Goal: Task Accomplishment & Management: Manage account settings

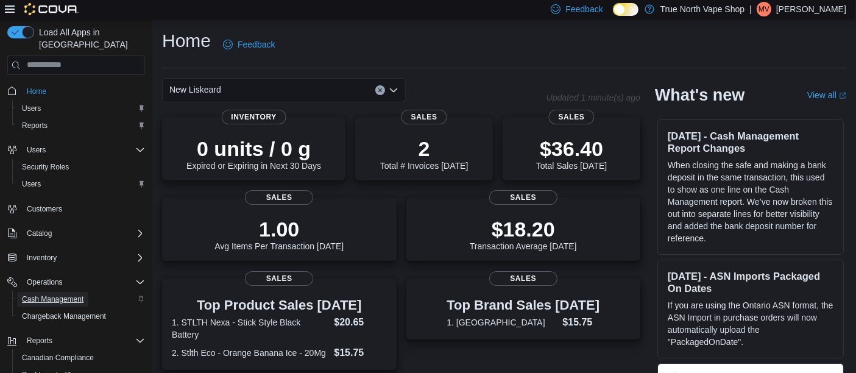
click at [60, 294] on span "Cash Management" at bounding box center [53, 299] width 62 height 10
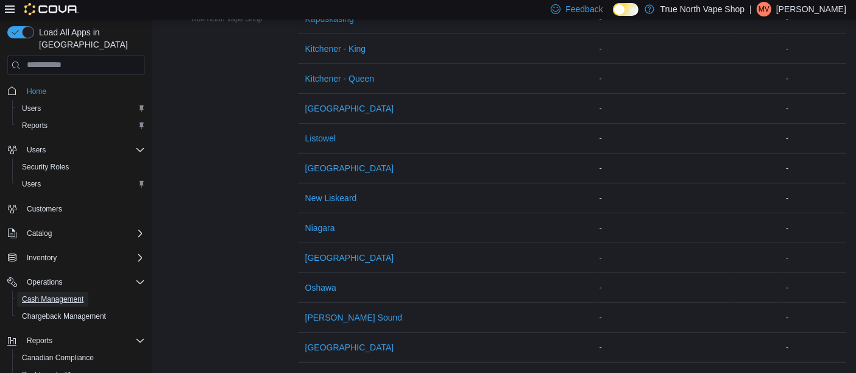
scroll to position [522, 0]
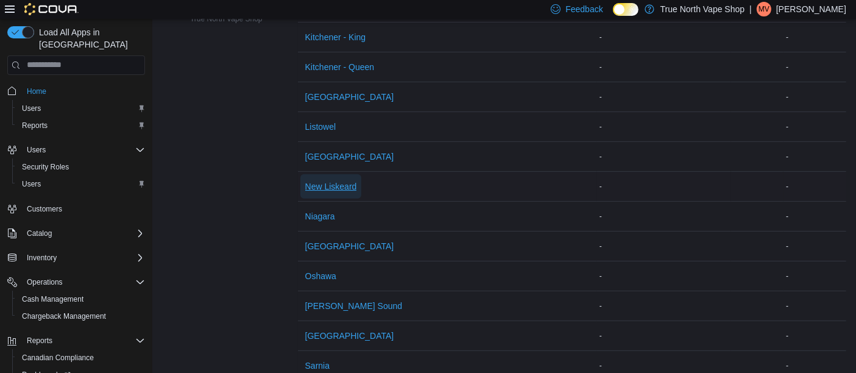
click at [332, 183] on span "New Liskeard" at bounding box center [331, 186] width 52 height 12
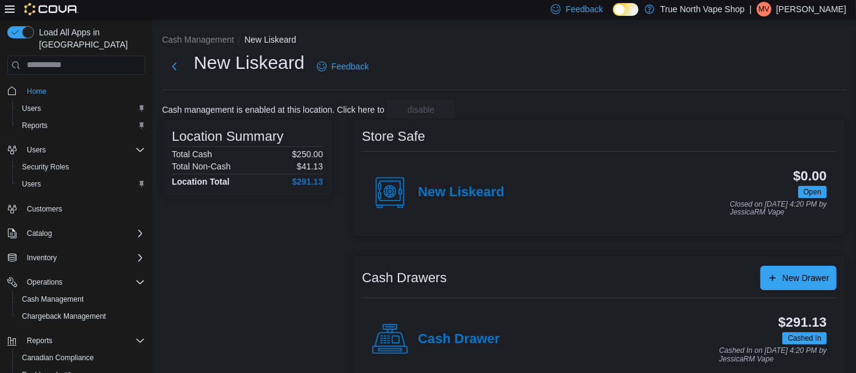
scroll to position [18, 0]
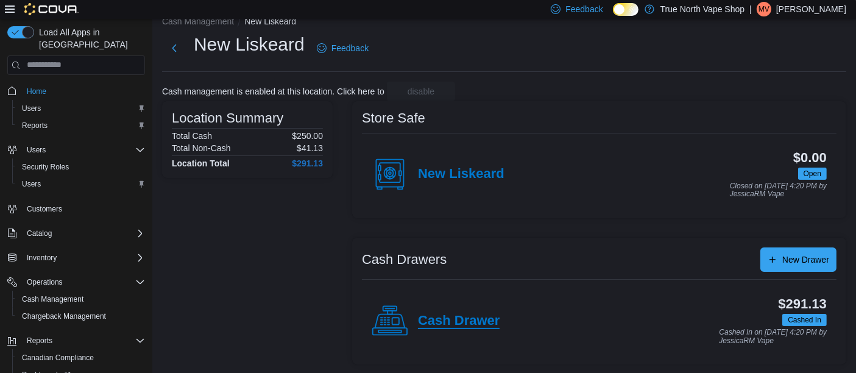
click at [470, 321] on h4 "Cash Drawer" at bounding box center [459, 321] width 82 height 16
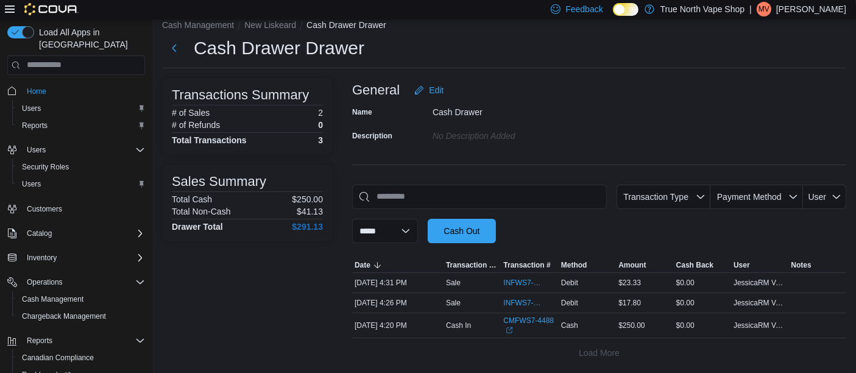
scroll to position [18, 0]
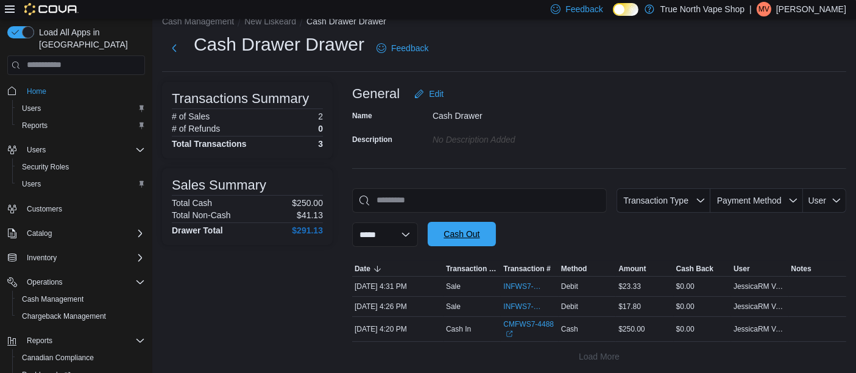
click at [473, 235] on span "Cash Out" at bounding box center [462, 234] width 36 height 12
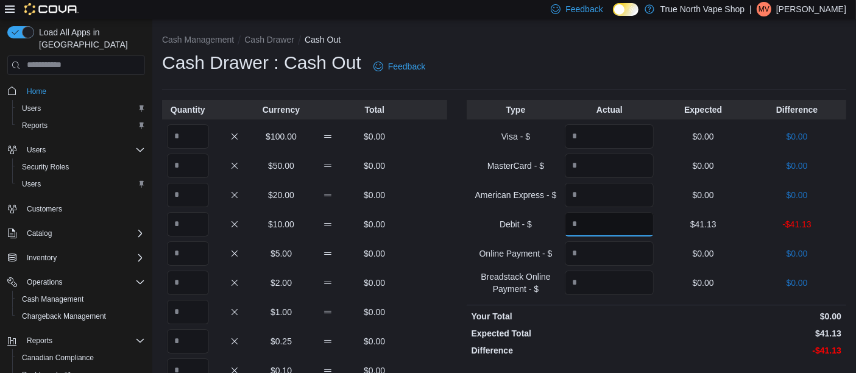
click at [594, 225] on input "Quantity" at bounding box center [609, 224] width 89 height 24
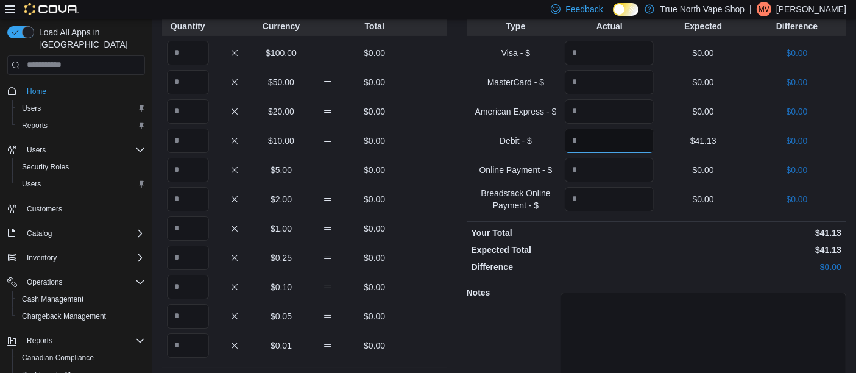
scroll to position [82, 0]
type input "*****"
click at [194, 51] on input "Quantity" at bounding box center [188, 54] width 42 height 24
click at [190, 108] on input "Quantity" at bounding box center [188, 113] width 42 height 24
type input "*"
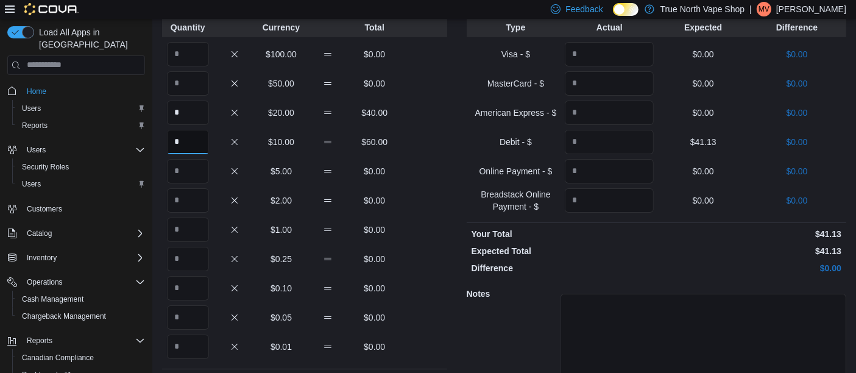
type input "*"
type input "**"
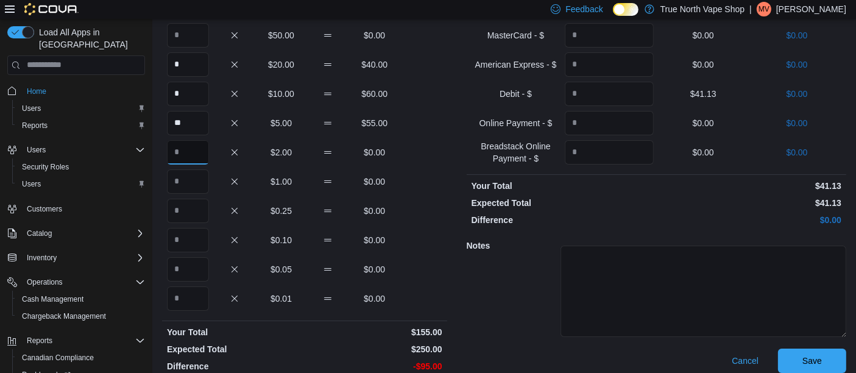
scroll to position [143, 0]
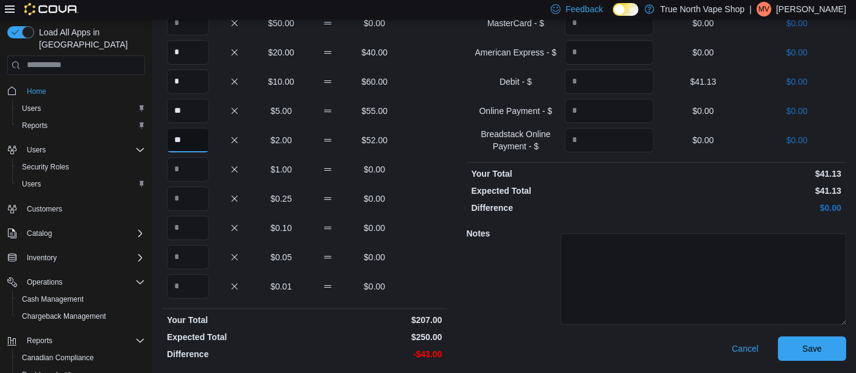
type input "**"
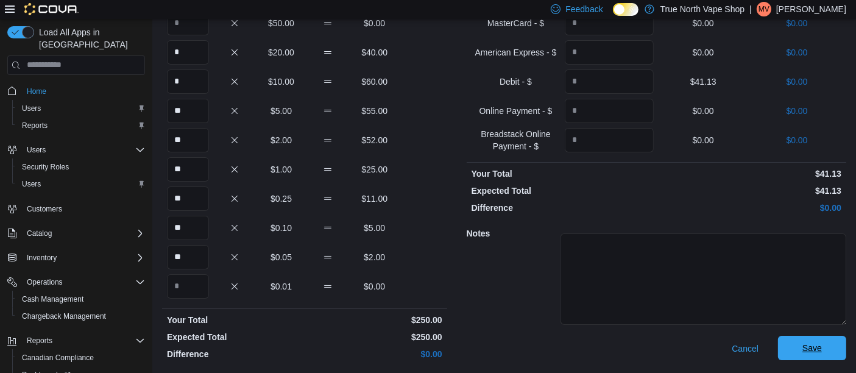
click at [822, 342] on span "Save" at bounding box center [813, 348] width 20 height 12
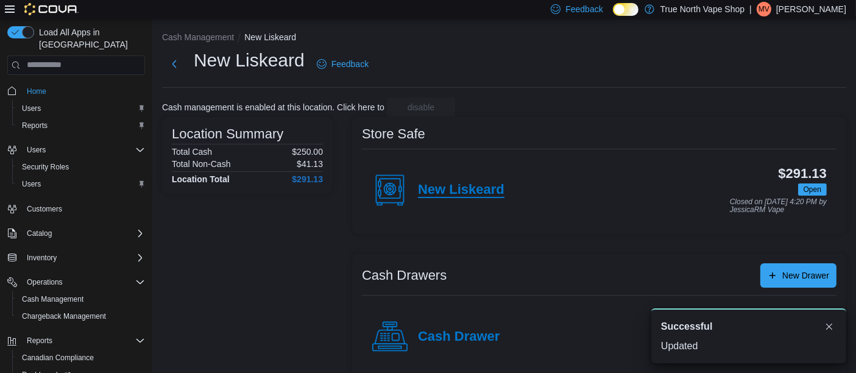
click at [460, 185] on h4 "New Liskeard" at bounding box center [461, 190] width 87 height 16
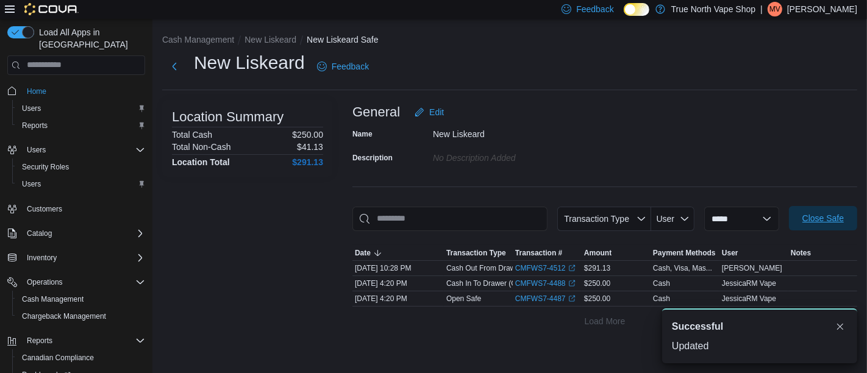
click at [819, 218] on span "Close Safe" at bounding box center [822, 218] width 41 height 12
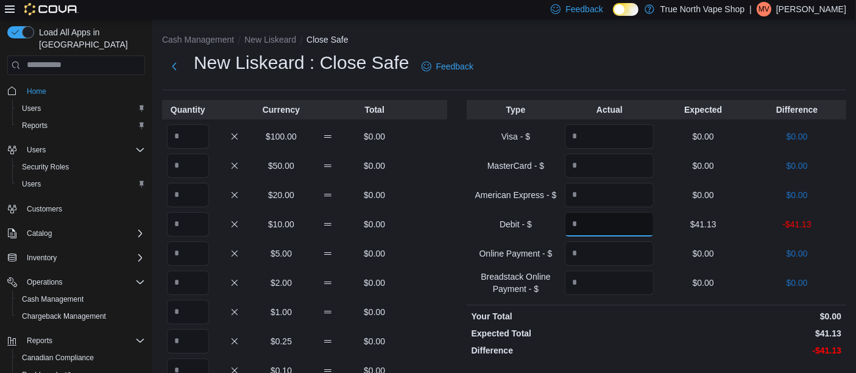
click at [597, 225] on input "Quantity" at bounding box center [609, 224] width 89 height 24
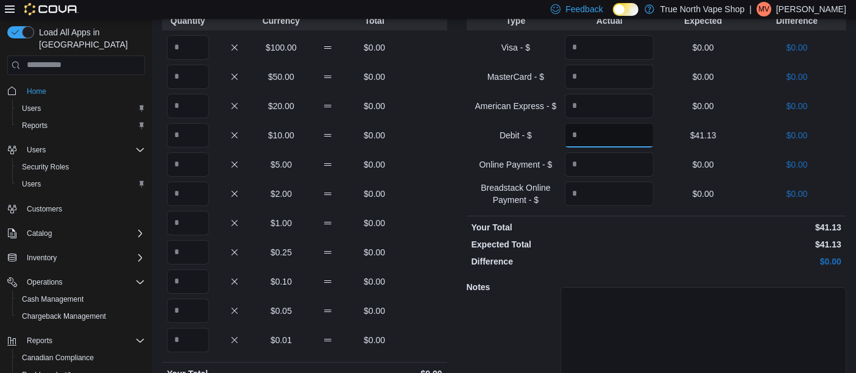
scroll to position [90, 0]
type input "*****"
click at [190, 112] on input "Quantity" at bounding box center [188, 105] width 42 height 24
type input "*"
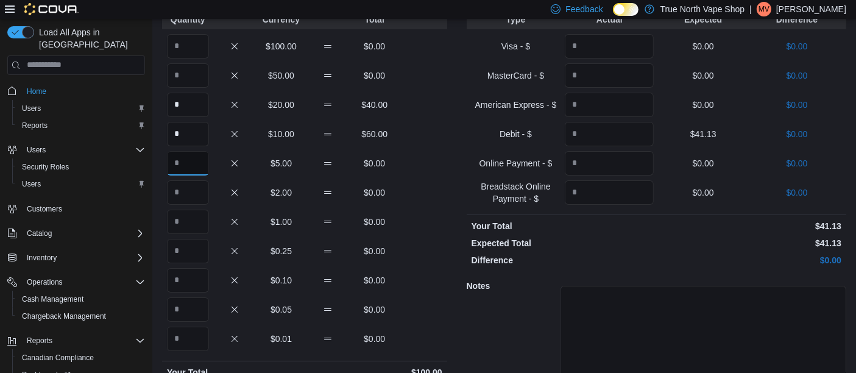
click at [190, 156] on input "Quantity" at bounding box center [188, 163] width 42 height 24
type input "**"
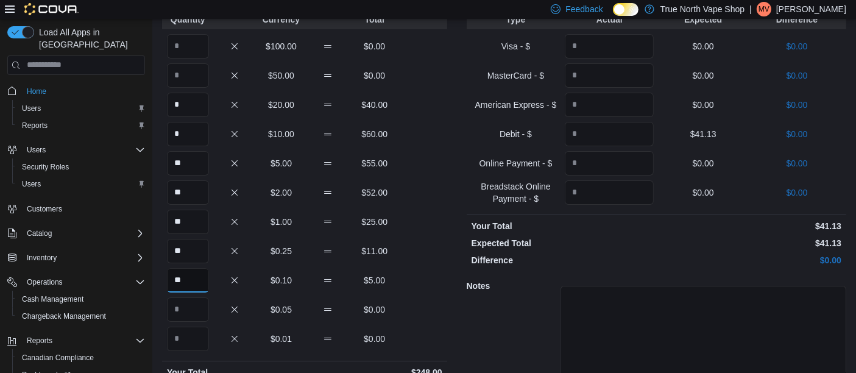
type input "**"
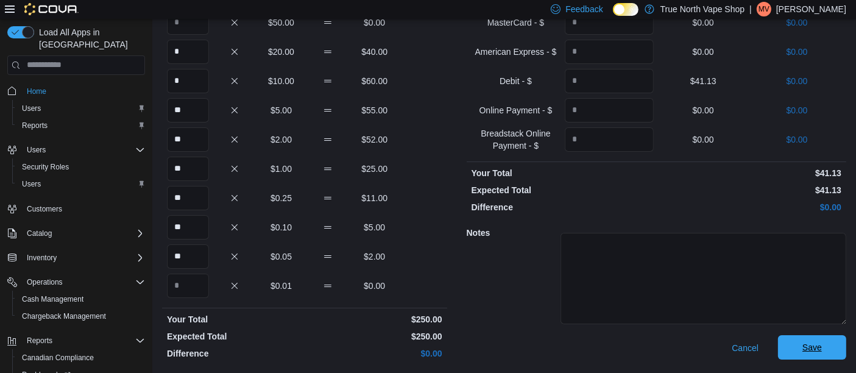
click at [822, 349] on span "Save" at bounding box center [813, 347] width 20 height 12
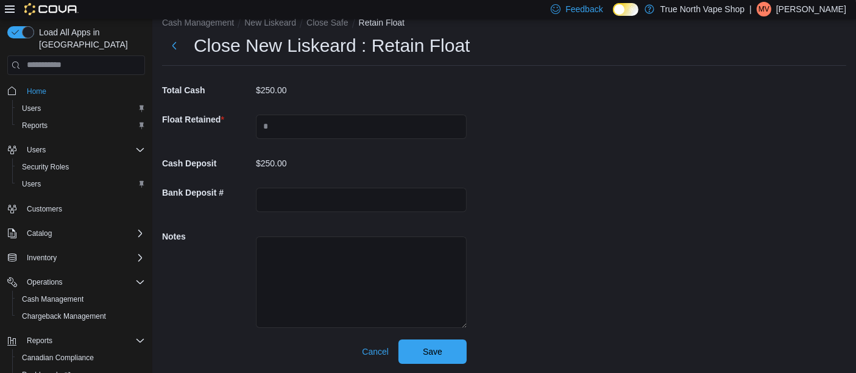
scroll to position [24, 0]
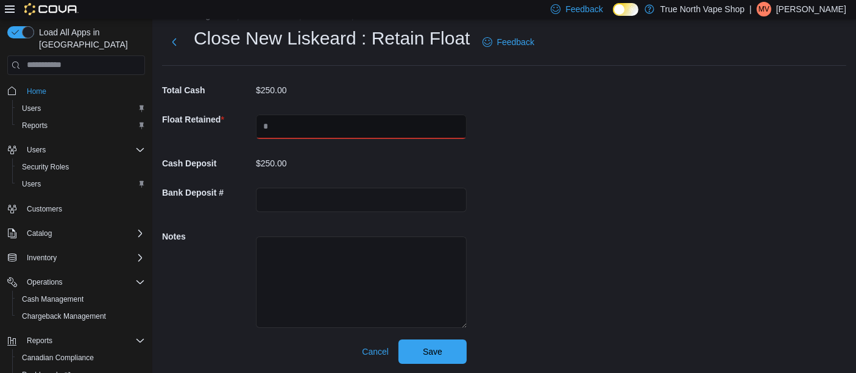
click at [286, 128] on input "text" at bounding box center [361, 127] width 211 height 24
click at [589, 155] on div "Cash Management New Liskeard Close Safe Retain Float Close New Liskeard : Retai…" at bounding box center [504, 184] width 704 height 379
click at [320, 123] on input "text" at bounding box center [361, 127] width 211 height 24
type input "***"
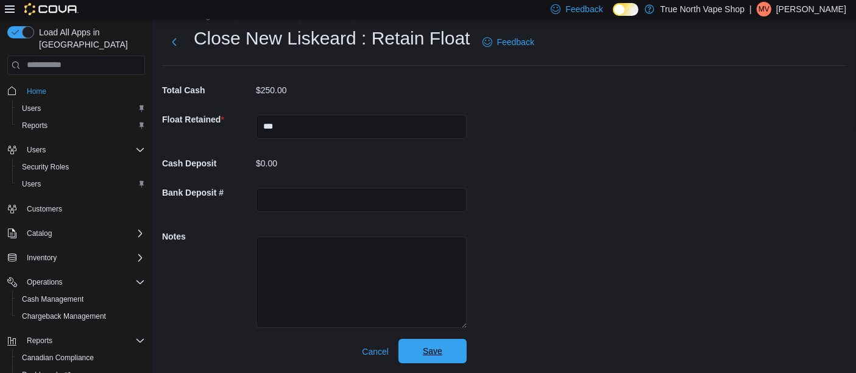
click at [438, 357] on span "Save" at bounding box center [433, 351] width 54 height 24
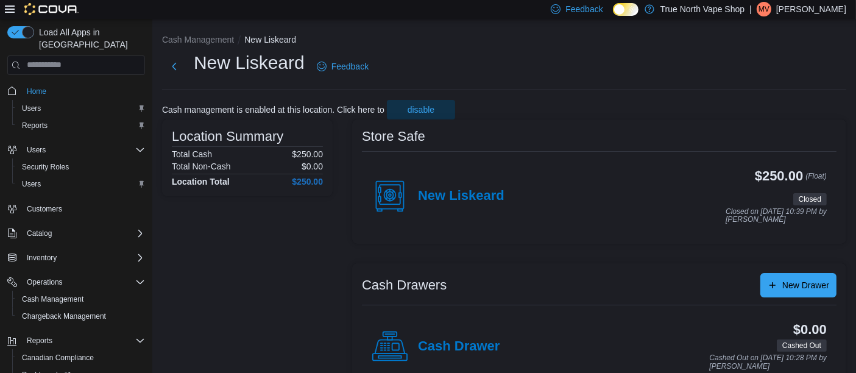
click at [823, 23] on div "Cash Management New Liskeard New Liskeard Feedback Cash management is enabled a…" at bounding box center [504, 210] width 704 height 382
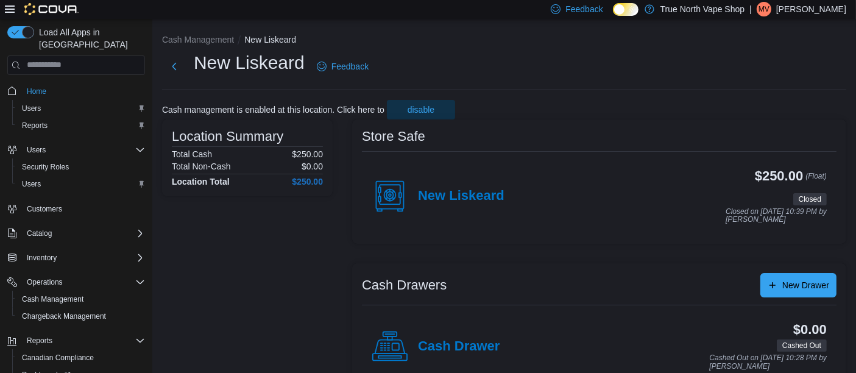
click at [823, 23] on div "Cash Management New Liskeard New Liskeard Feedback Cash management is enabled a…" at bounding box center [504, 210] width 704 height 382
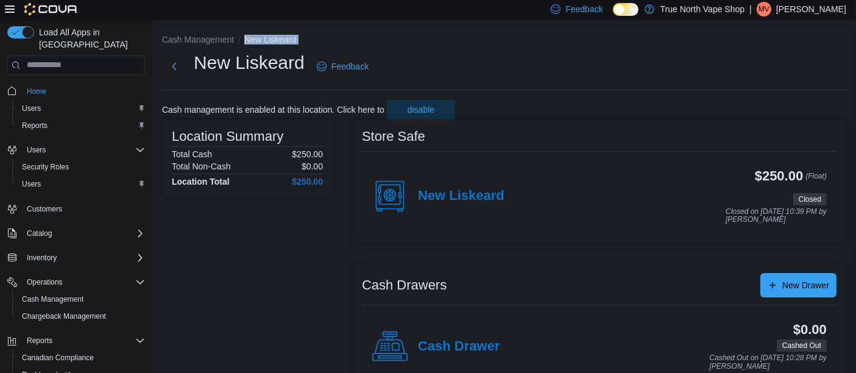
click at [823, 23] on div "Cash Management New Liskeard New Liskeard Feedback Cash management is enabled a…" at bounding box center [504, 210] width 704 height 382
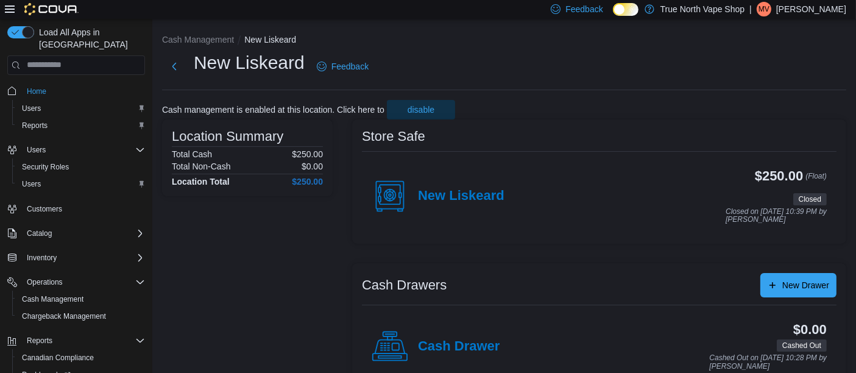
click at [823, 23] on div "Cash Management New Liskeard New Liskeard Feedback Cash management is enabled a…" at bounding box center [504, 210] width 704 height 382
click at [827, 2] on p "Mike Vape" at bounding box center [811, 9] width 70 height 15
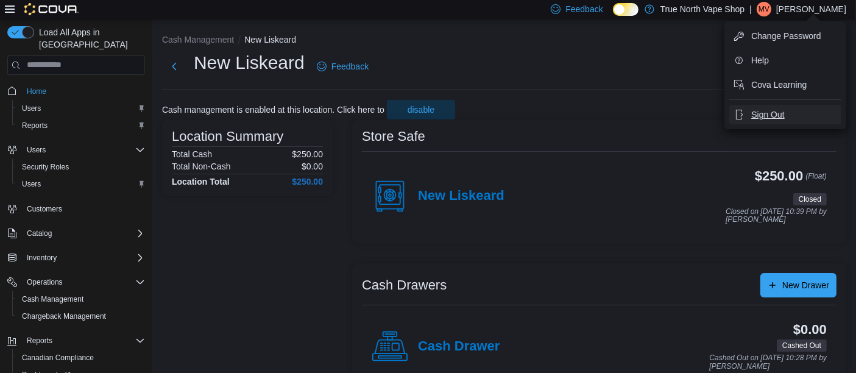
click at [764, 113] on span "Sign Out" at bounding box center [767, 114] width 33 height 12
